Goal: Use online tool/utility: Utilize a website feature to perform a specific function

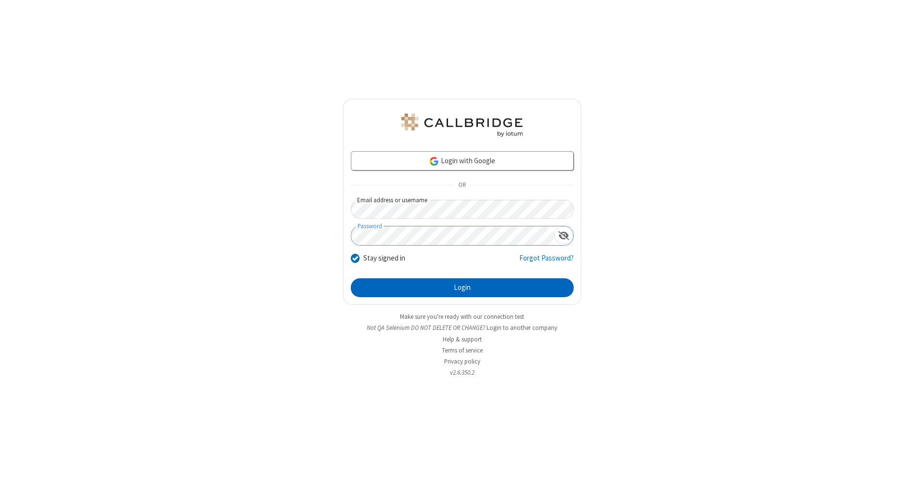
click at [462, 288] on button "Login" at bounding box center [462, 287] width 223 height 19
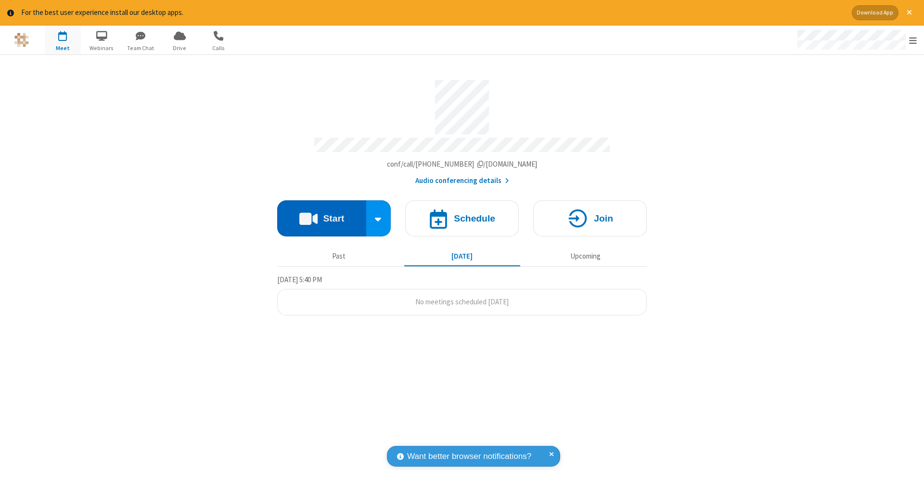
click at [321, 213] on button "Start" at bounding box center [321, 218] width 89 height 36
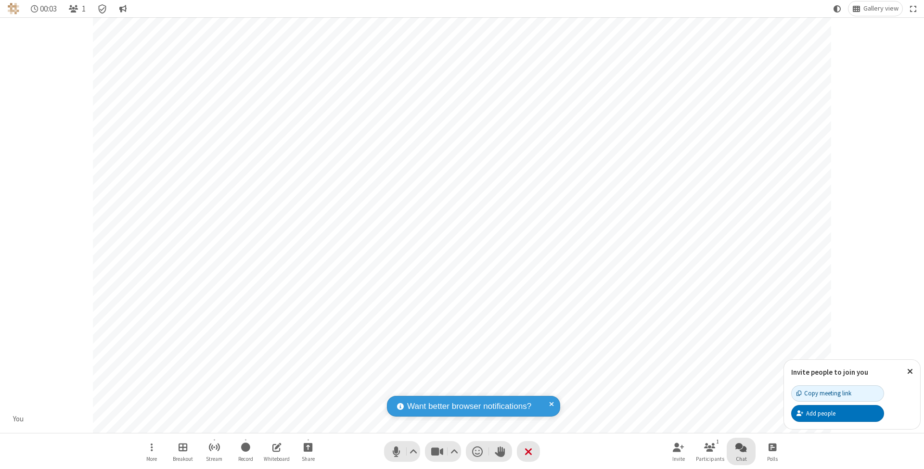
click at [741, 447] on span "Open chat" at bounding box center [741, 447] width 12 height 12
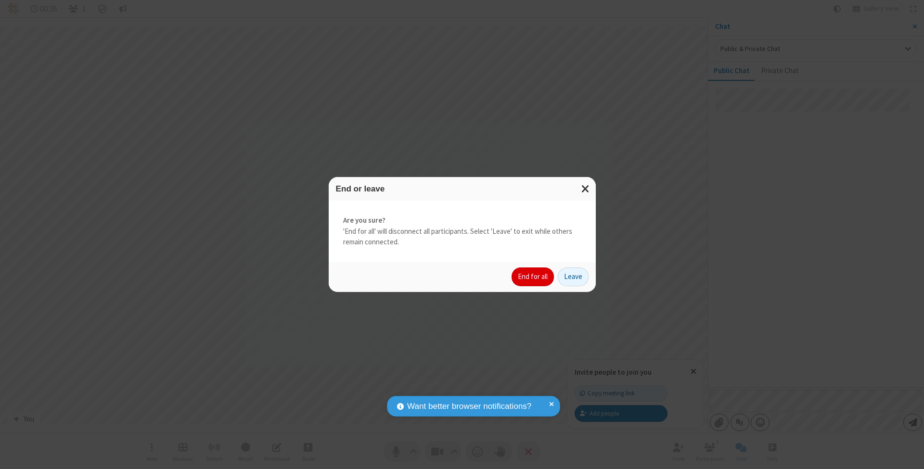
click at [533, 276] on button "End for all" at bounding box center [532, 277] width 42 height 19
